Goal: Check status: Check status

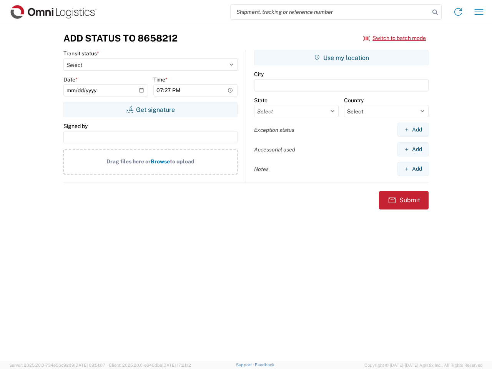
click at [330, 12] on input "search" at bounding box center [330, 12] width 199 height 15
click at [435, 12] on icon at bounding box center [435, 12] width 11 height 11
click at [458, 12] on icon at bounding box center [458, 12] width 12 height 12
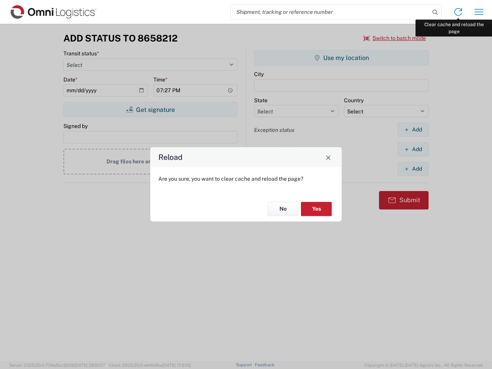
click at [479, 12] on div "Reload Are you sure, you want to clear cache and reload the page? No Yes" at bounding box center [246, 184] width 492 height 369
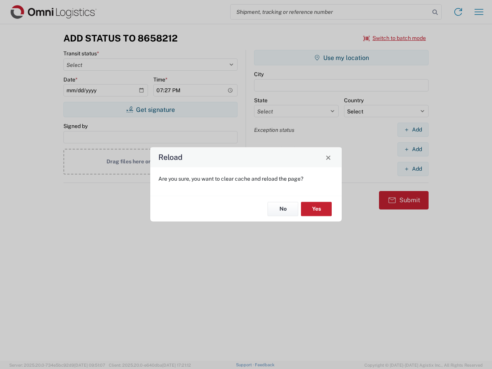
click at [395, 38] on div "Reload Are you sure, you want to clear cache and reload the page? No Yes" at bounding box center [246, 184] width 492 height 369
click at [150, 110] on div "Reload Are you sure, you want to clear cache and reload the page? No Yes" at bounding box center [246, 184] width 492 height 369
click at [341, 58] on div "Reload Are you sure, you want to clear cache and reload the page? No Yes" at bounding box center [246, 184] width 492 height 369
click at [413, 130] on div "Reload Are you sure, you want to clear cache and reload the page? No Yes" at bounding box center [246, 184] width 492 height 369
click at [413, 149] on div "Reload Are you sure, you want to clear cache and reload the page? No Yes" at bounding box center [246, 184] width 492 height 369
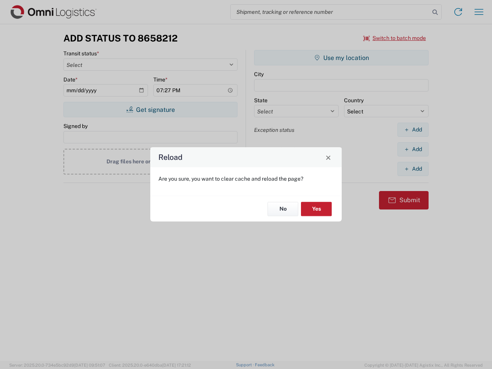
click at [413, 169] on div "Reload Are you sure, you want to clear cache and reload the page? No Yes" at bounding box center [246, 184] width 492 height 369
